Goal: Information Seeking & Learning: Learn about a topic

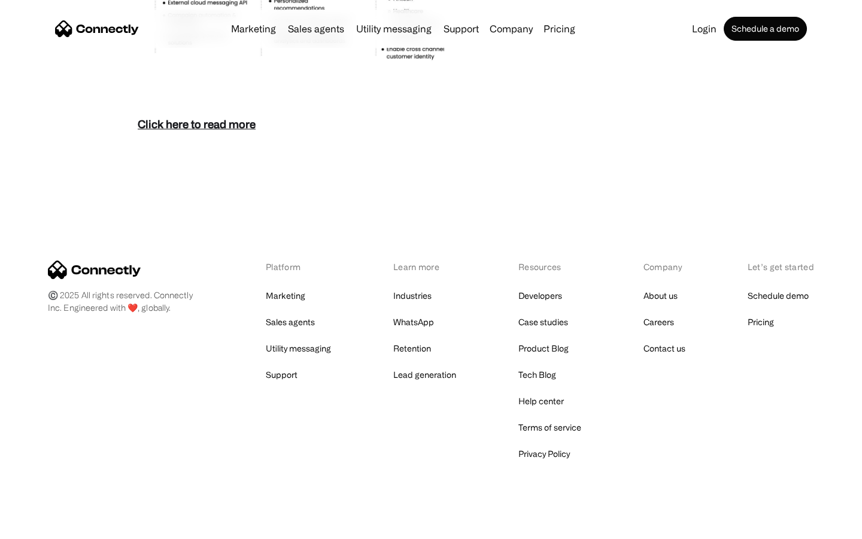
scroll to position [5190, 0]
